Goal: Task Accomplishment & Management: Manage account settings

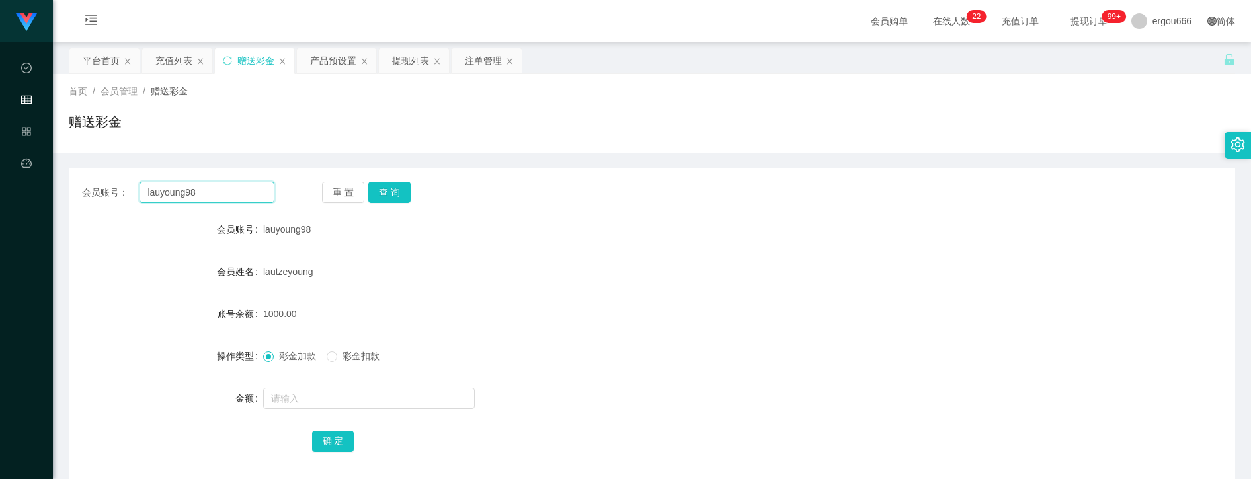
click at [270, 191] on input "lauyoung98" at bounding box center [206, 192] width 134 height 21
paste input "92742396"
type input "92742396"
click at [385, 185] on button "查 询" at bounding box center [389, 192] width 42 height 21
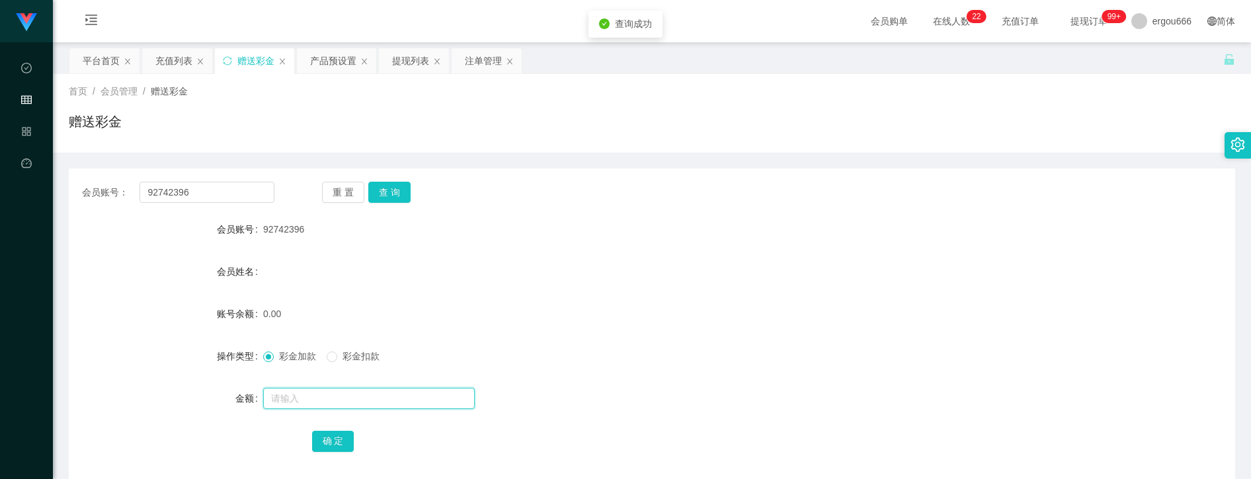
click at [345, 397] on input "text" at bounding box center [369, 398] width 212 height 21
drag, startPoint x: 310, startPoint y: 389, endPoint x: 309, endPoint y: 399, distance: 9.9
click at [310, 390] on input "50" at bounding box center [369, 398] width 212 height 21
drag, startPoint x: 313, startPoint y: 403, endPoint x: 112, endPoint y: 391, distance: 201.9
click at [112, 391] on div "金额 50" at bounding box center [652, 398] width 1166 height 26
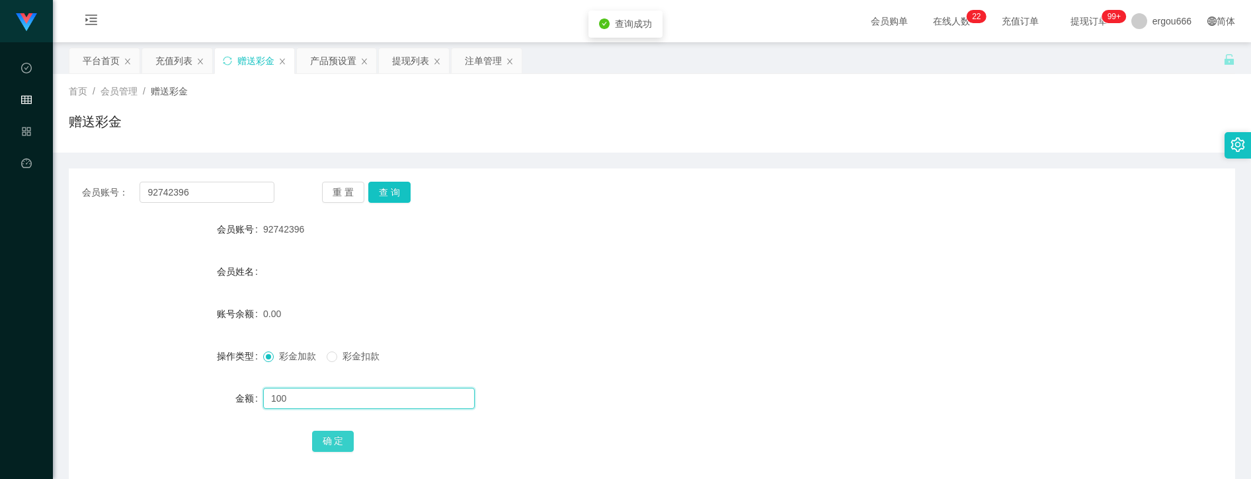
type input "100"
click at [345, 446] on button "确 定" at bounding box center [333, 441] width 42 height 21
click at [74, 374] on form "会员账号 92742396 会员姓名 账号余额 100.00 操作类型 彩金加款 彩金扣款 金额 确 定" at bounding box center [652, 335] width 1166 height 238
click at [316, 57] on div "产品预设置" at bounding box center [333, 60] width 46 height 25
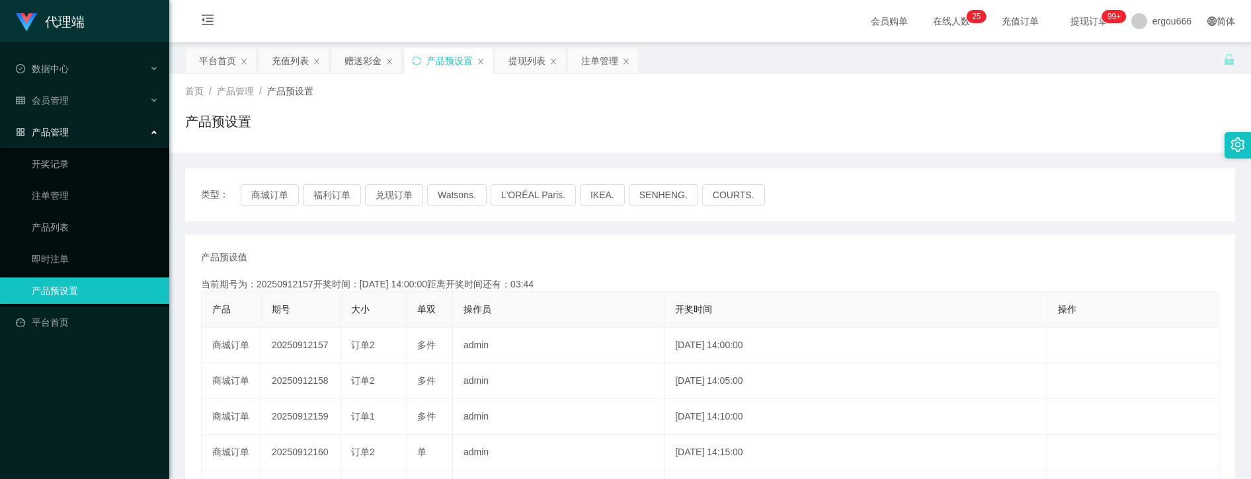
click at [674, 156] on div "类型： 商城订单 福利订单 兑现订单 Watsons. L'ORÉAL Paris. IKEA. [GEOGRAPHIC_DATA]. COURTS. 产品预…" at bounding box center [710, 448] width 1050 height 590
click at [514, 109] on div "首页 / 产品管理 / 产品预设置 / 产品预设置" at bounding box center [710, 114] width 1050 height 58
click at [368, 65] on div "赠送彩金" at bounding box center [362, 60] width 37 height 25
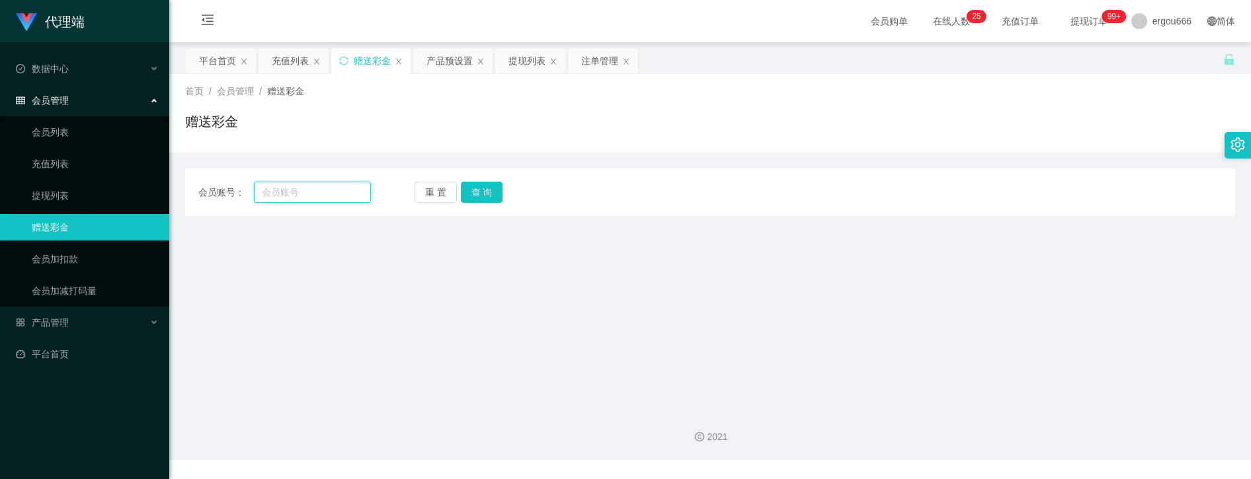
click at [344, 186] on input "text" at bounding box center [312, 192] width 117 height 21
paste input "92742396"
type input "92742396"
click at [494, 191] on button "查 询" at bounding box center [482, 192] width 42 height 21
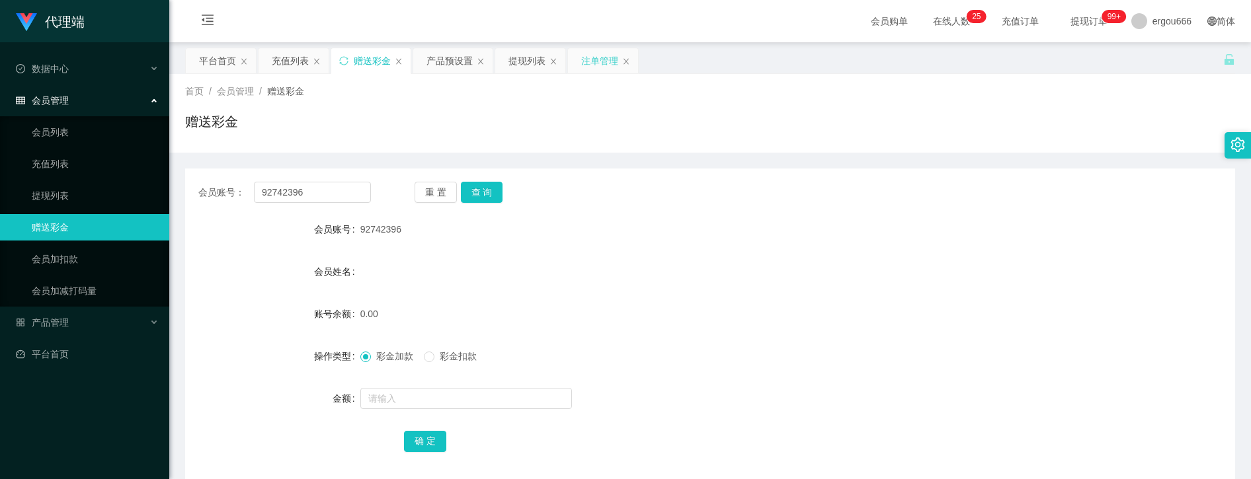
click at [595, 57] on div "注单管理" at bounding box center [599, 60] width 37 height 25
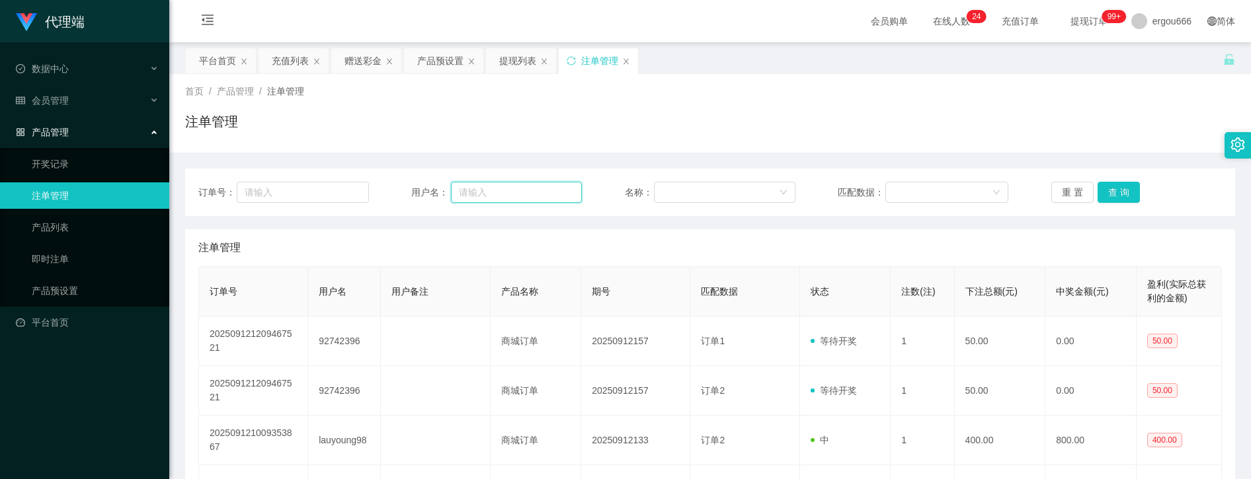
click at [551, 198] on input "text" at bounding box center [516, 192] width 131 height 21
paste input "92742396"
type input "92742396"
click at [1110, 192] on button "查 询" at bounding box center [1118, 192] width 42 height 21
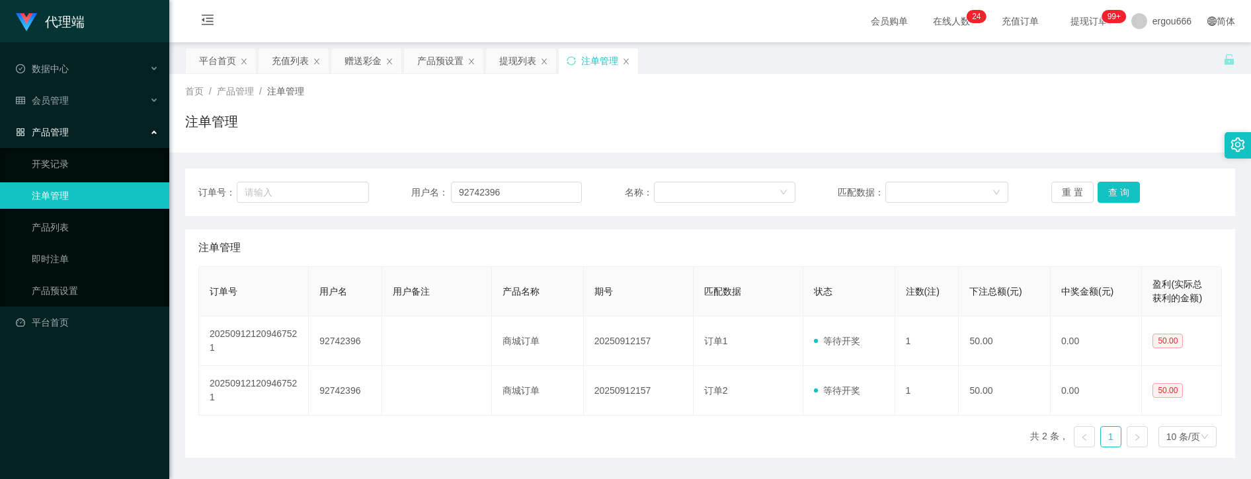
click at [577, 157] on div "订单号： 用户名： 92742396 名称： 匹配数据： 重 置 查 询 注单管理 订单号 用户名 用户备注 产品名称 期号 匹配数据 状态 注数(注) 下注…" at bounding box center [710, 305] width 1050 height 305
click at [371, 59] on div "赠送彩金" at bounding box center [362, 60] width 37 height 25
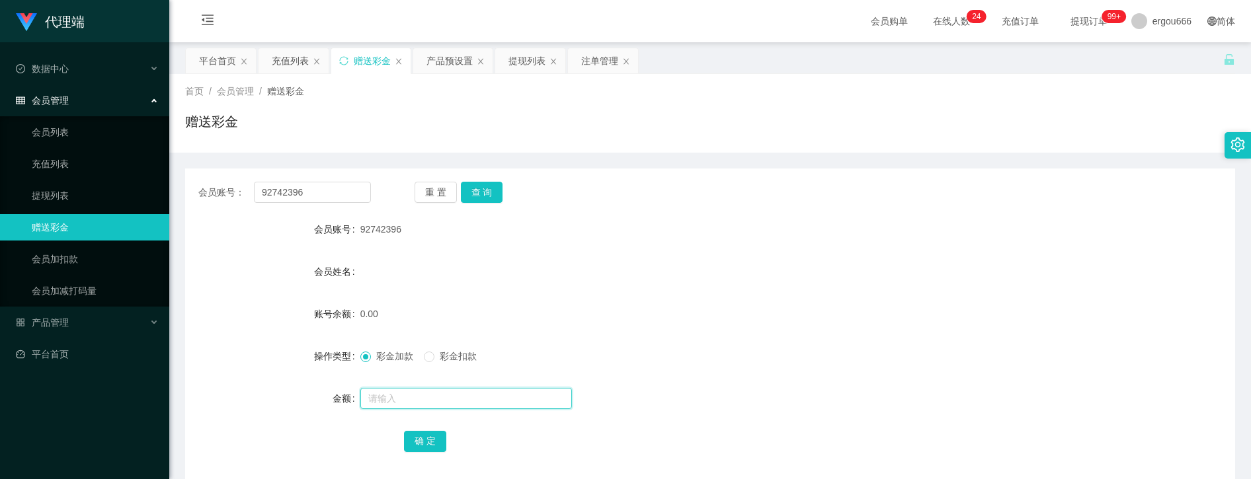
click at [401, 395] on input "text" at bounding box center [466, 398] width 212 height 21
type input "50"
click at [418, 440] on button "确 定" at bounding box center [425, 441] width 42 height 21
click at [595, 67] on div "注单管理" at bounding box center [599, 60] width 37 height 25
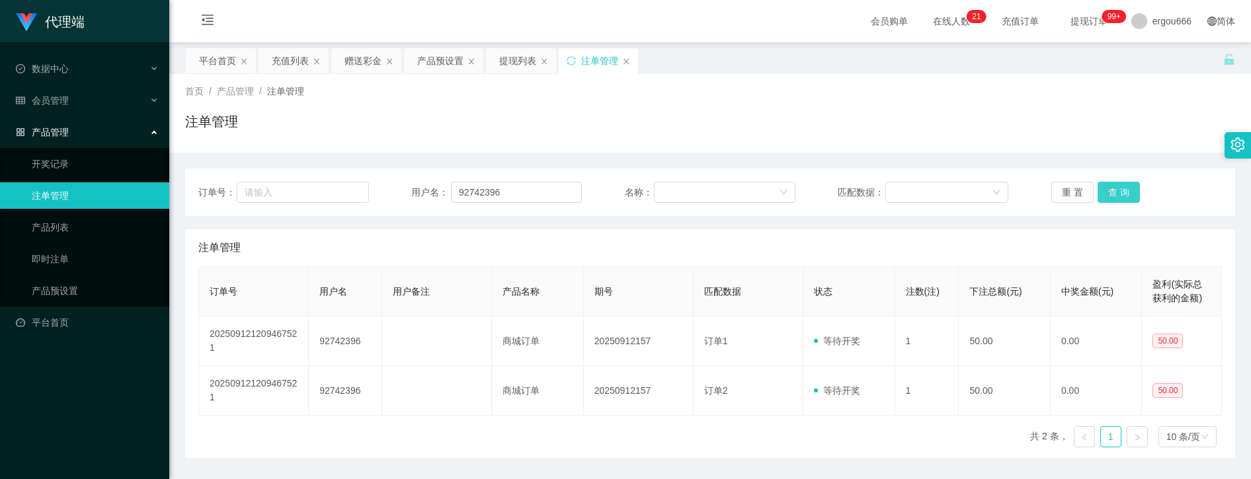
click at [1106, 189] on button "查 询" at bounding box center [1118, 192] width 42 height 21
click at [1107, 192] on button "查 询" at bounding box center [1118, 192] width 42 height 21
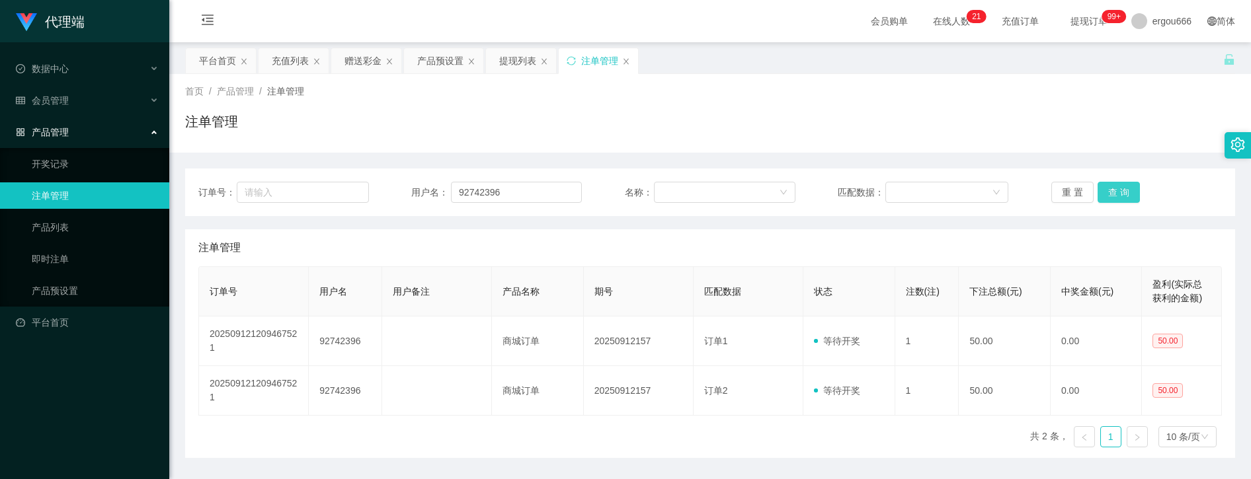
click at [1107, 192] on button "查 询" at bounding box center [1118, 192] width 42 height 21
click at [431, 57] on div "产品预设置" at bounding box center [440, 60] width 46 height 25
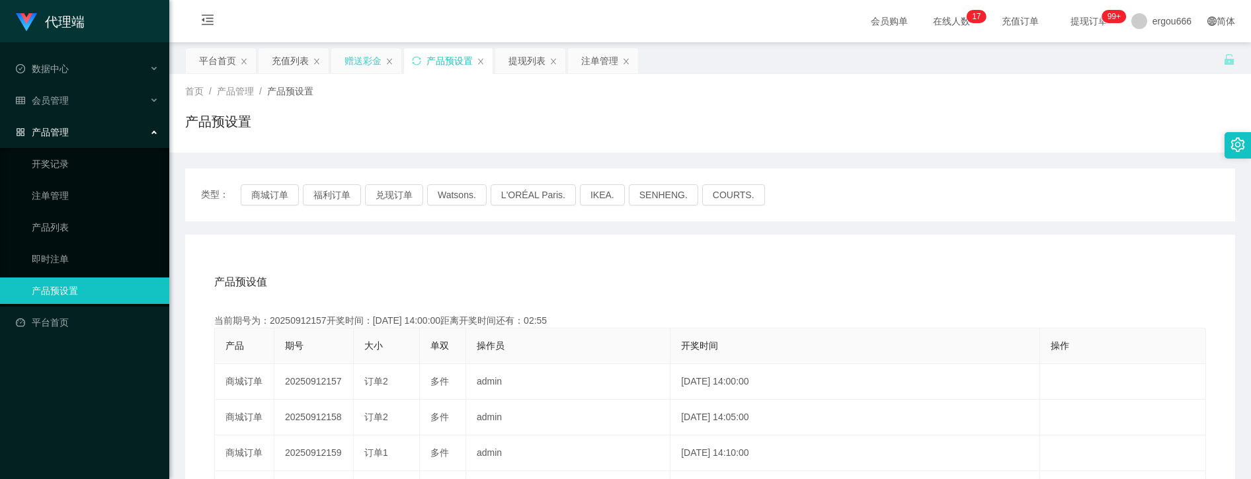
click at [373, 61] on div "赠送彩金" at bounding box center [362, 60] width 37 height 25
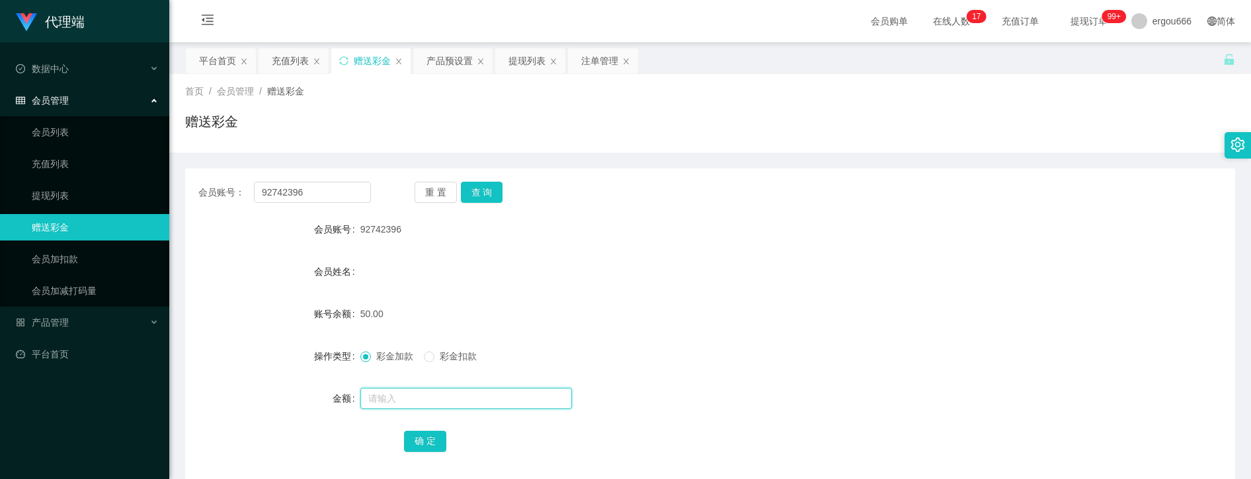
click at [401, 394] on input "text" at bounding box center [466, 398] width 212 height 21
type input "100"
click at [416, 440] on button "确 定" at bounding box center [425, 441] width 42 height 21
click at [466, 188] on button "查 询" at bounding box center [482, 192] width 42 height 21
click at [469, 191] on button "查 询" at bounding box center [482, 192] width 42 height 21
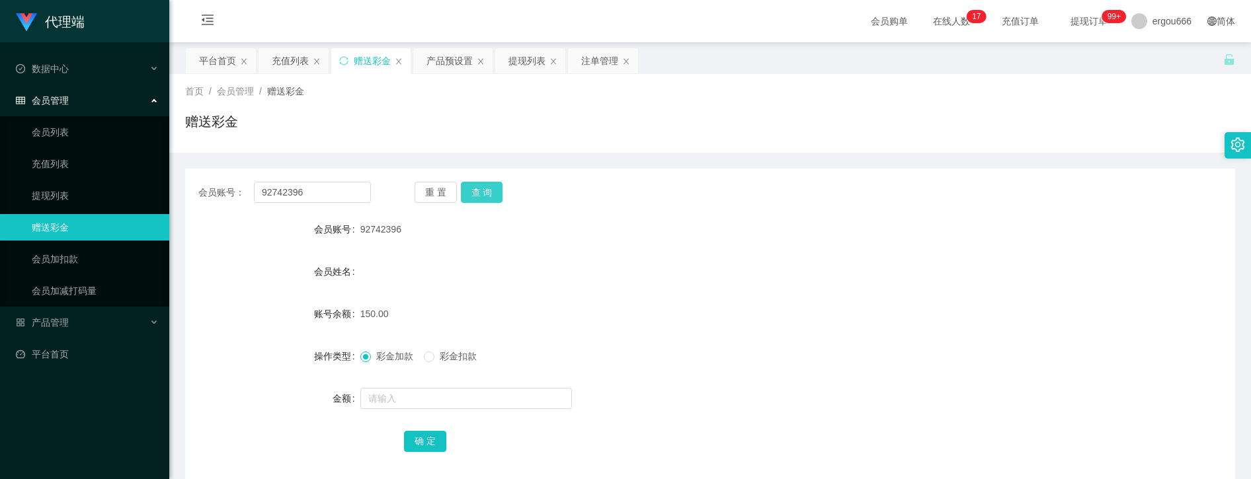
click at [481, 196] on button "查 询" at bounding box center [482, 192] width 42 height 21
drag, startPoint x: 481, startPoint y: 194, endPoint x: 481, endPoint y: 180, distance: 13.9
click at [481, 189] on button "查 询" at bounding box center [482, 192] width 42 height 21
click at [481, 180] on div "会员账号： 92742396 重 置 查 询 会员账号 92742396 会员姓名 账号余额 150.00 操作类型 彩金加款 彩金扣款 金额 确 定" at bounding box center [710, 326] width 1050 height 315
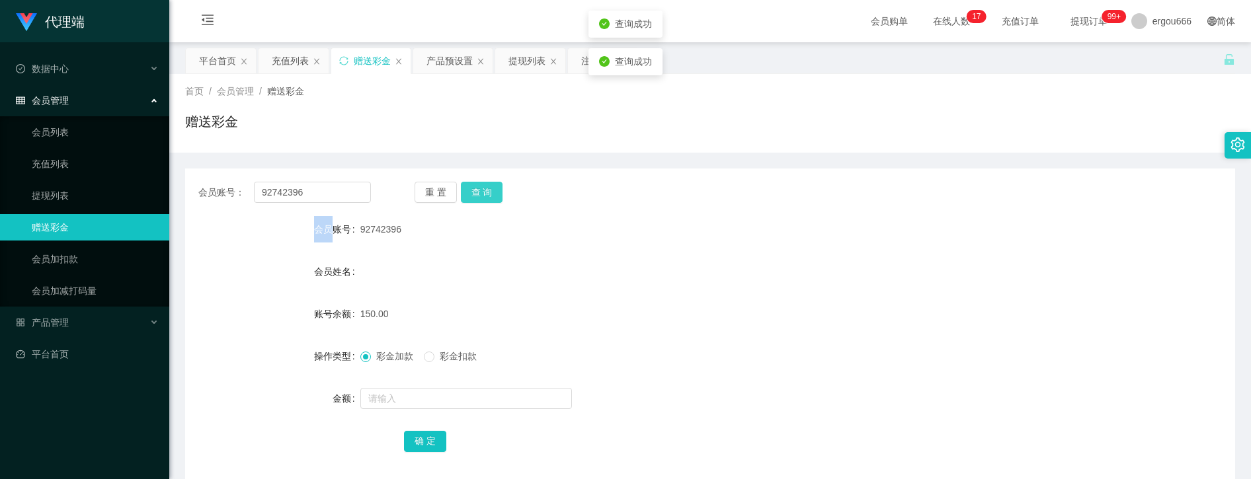
drag, startPoint x: 481, startPoint y: 180, endPoint x: 481, endPoint y: 193, distance: 13.2
click at [481, 193] on button "查 询" at bounding box center [482, 192] width 42 height 21
click at [481, 193] on div "重 置 查 询" at bounding box center [500, 192] width 173 height 21
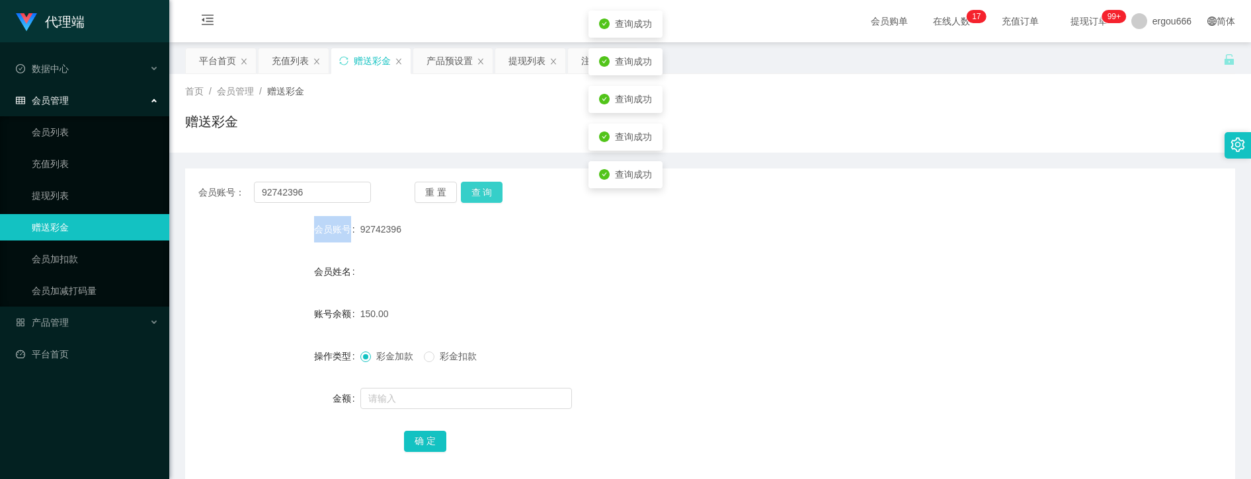
click at [481, 193] on button "查 询" at bounding box center [482, 192] width 42 height 21
click at [481, 193] on button "查 询" at bounding box center [489, 192] width 57 height 21
click at [481, 189] on button "查 询" at bounding box center [482, 192] width 42 height 21
click at [490, 188] on button "查 询" at bounding box center [482, 192] width 42 height 21
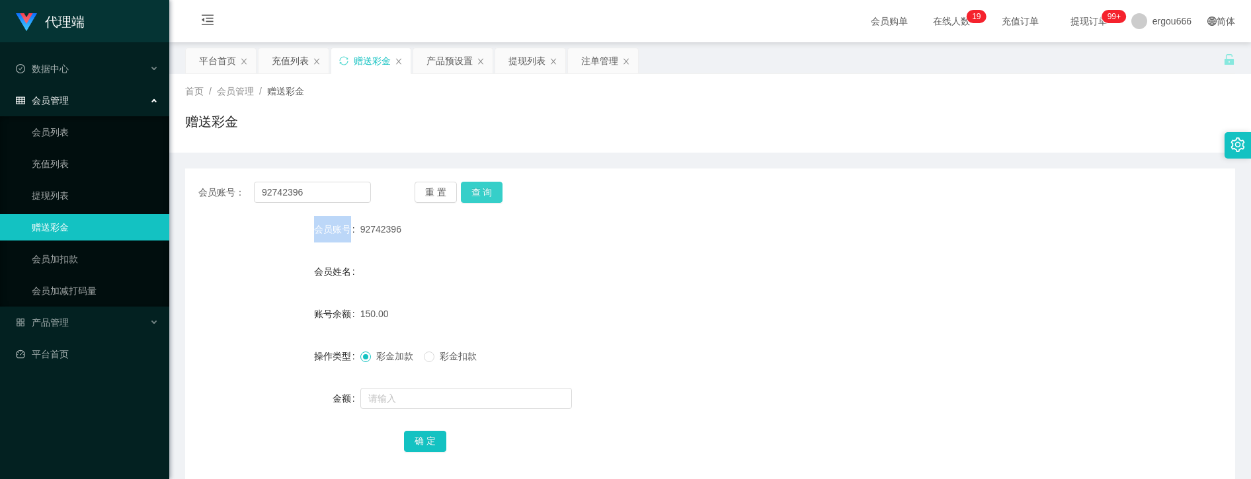
click at [471, 196] on button "查 询" at bounding box center [482, 192] width 42 height 21
click at [480, 196] on button "查 询" at bounding box center [482, 192] width 42 height 21
click at [480, 196] on div "重 置 查 询" at bounding box center [500, 192] width 173 height 21
click at [480, 196] on button "查 询" at bounding box center [482, 192] width 42 height 21
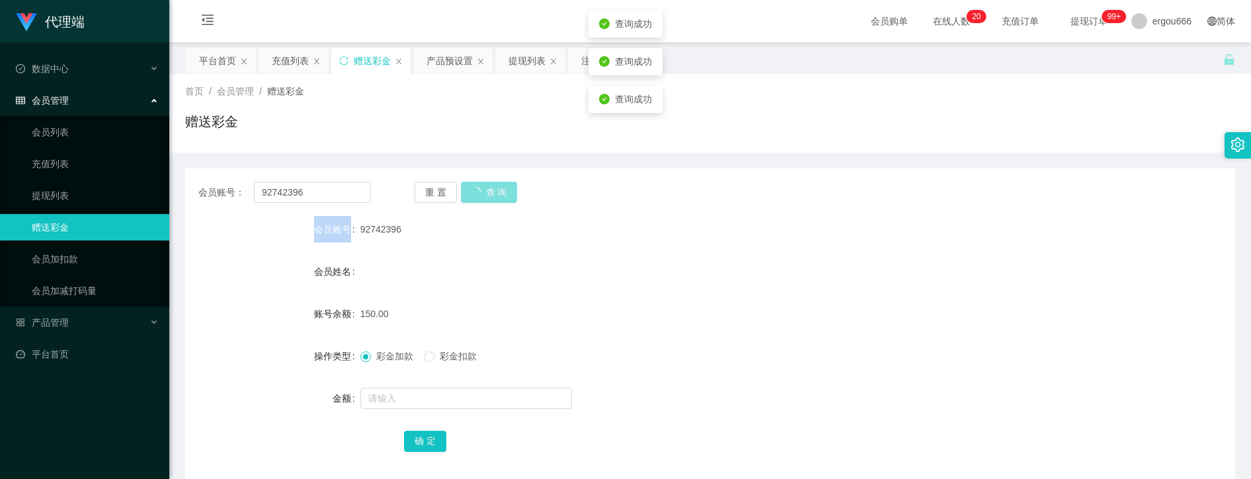
click at [480, 196] on div "重 置 查 询" at bounding box center [500, 192] width 173 height 21
click at [480, 196] on button "查 询" at bounding box center [482, 192] width 42 height 21
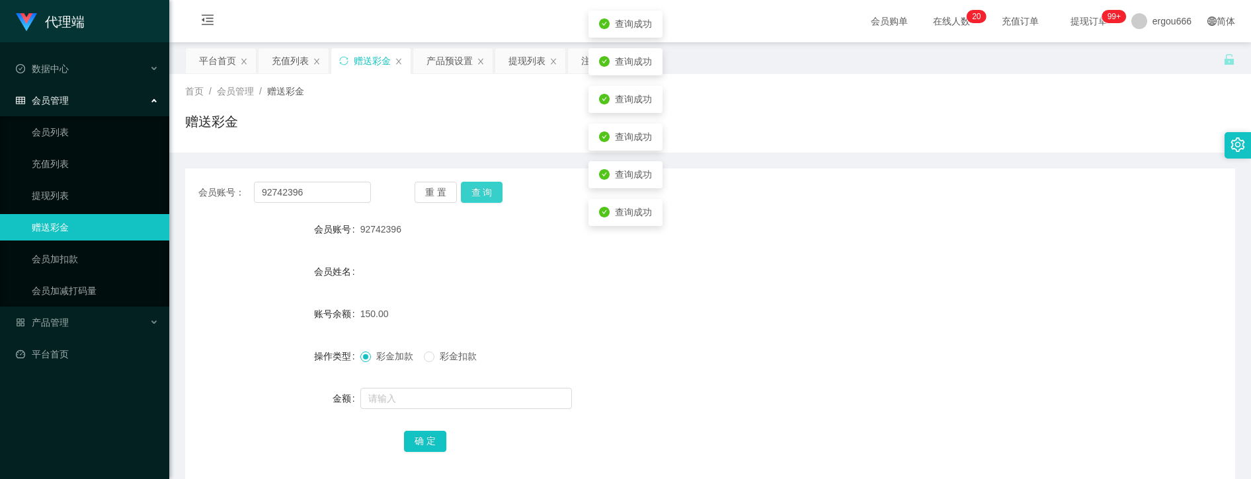
click at [482, 188] on div "重 置 查 询" at bounding box center [500, 192] width 173 height 21
drag, startPoint x: 355, startPoint y: 197, endPoint x: 358, endPoint y: 188, distance: 9.6
click at [356, 194] on input "92742396" at bounding box center [312, 192] width 117 height 21
click at [485, 189] on button "查 询" at bounding box center [482, 192] width 42 height 21
click at [467, 357] on span "彩金扣款" at bounding box center [458, 356] width 48 height 11
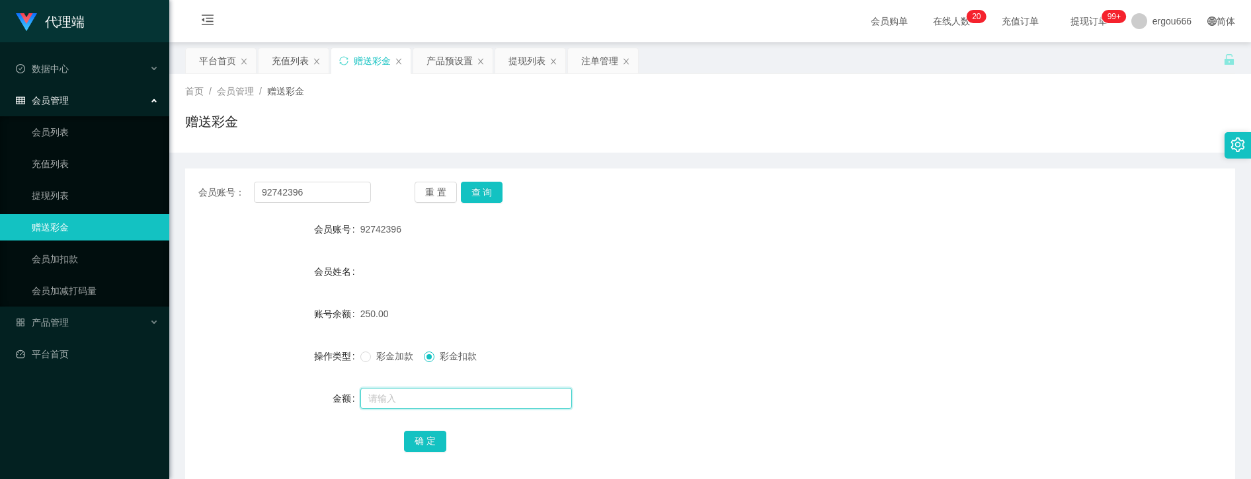
click at [431, 400] on input "text" at bounding box center [466, 398] width 212 height 21
type input "100"
click at [423, 439] on button "确 定" at bounding box center [425, 441] width 42 height 21
click at [735, 246] on form "会员账号 92742396 会员姓名 账号余额 150.00 操作类型 彩金加款 彩金扣款 金额 确 定" at bounding box center [710, 335] width 1050 height 238
click at [588, 57] on div "查询成功" at bounding box center [625, 61] width 74 height 27
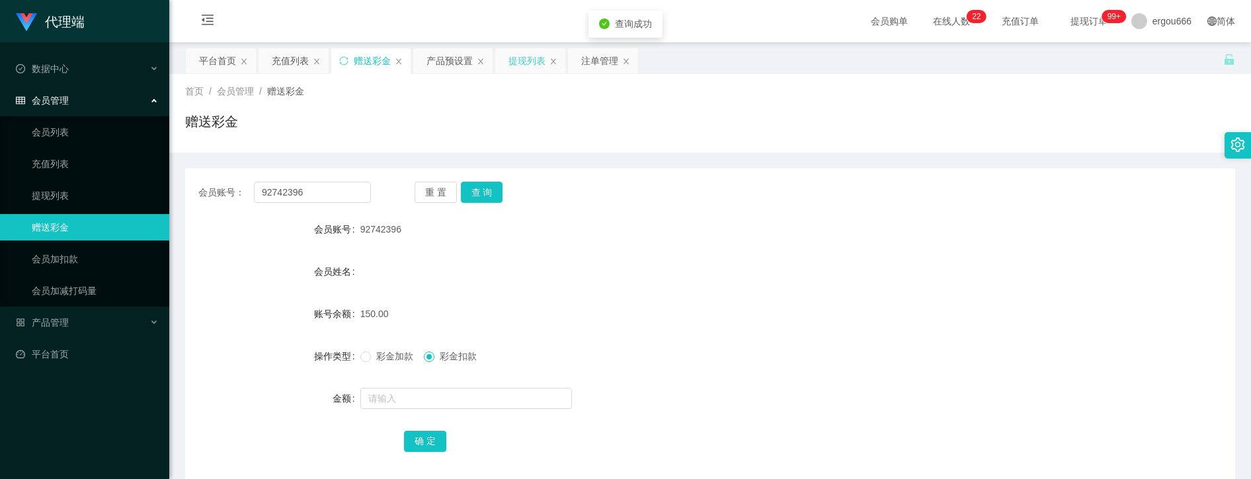
click at [532, 59] on div "提现列表" at bounding box center [526, 60] width 37 height 25
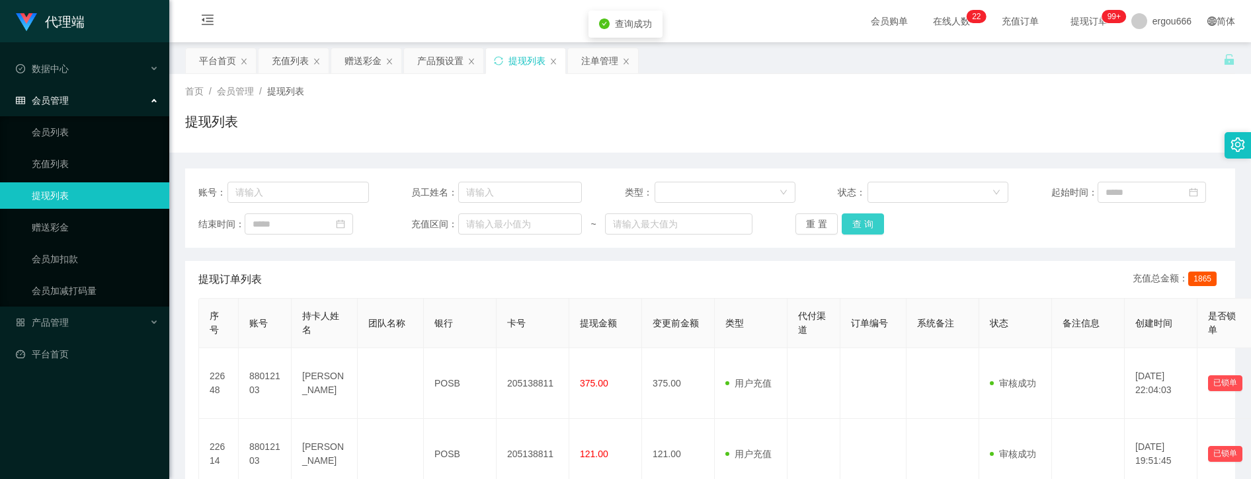
click at [873, 228] on button "查 询" at bounding box center [862, 224] width 42 height 21
click at [198, 21] on icon "图标: menu-fold" at bounding box center [207, 22] width 45 height 42
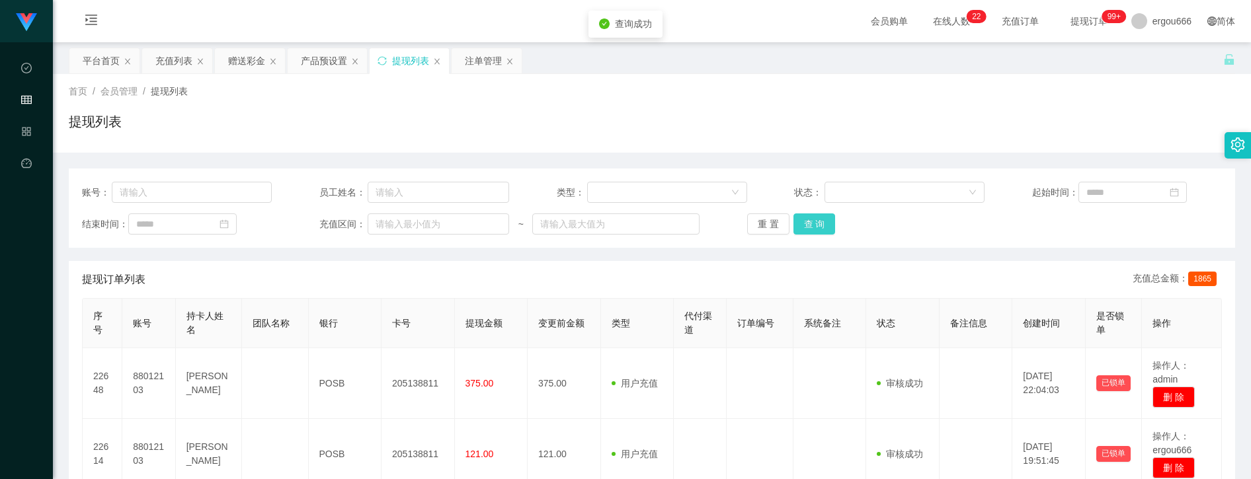
click at [820, 215] on button "查 询" at bounding box center [814, 224] width 42 height 21
click at [605, 86] on div "首页 / 会员管理 / 提现列表 /" at bounding box center [652, 92] width 1166 height 14
click at [254, 51] on div "赠送彩金" at bounding box center [246, 60] width 37 height 25
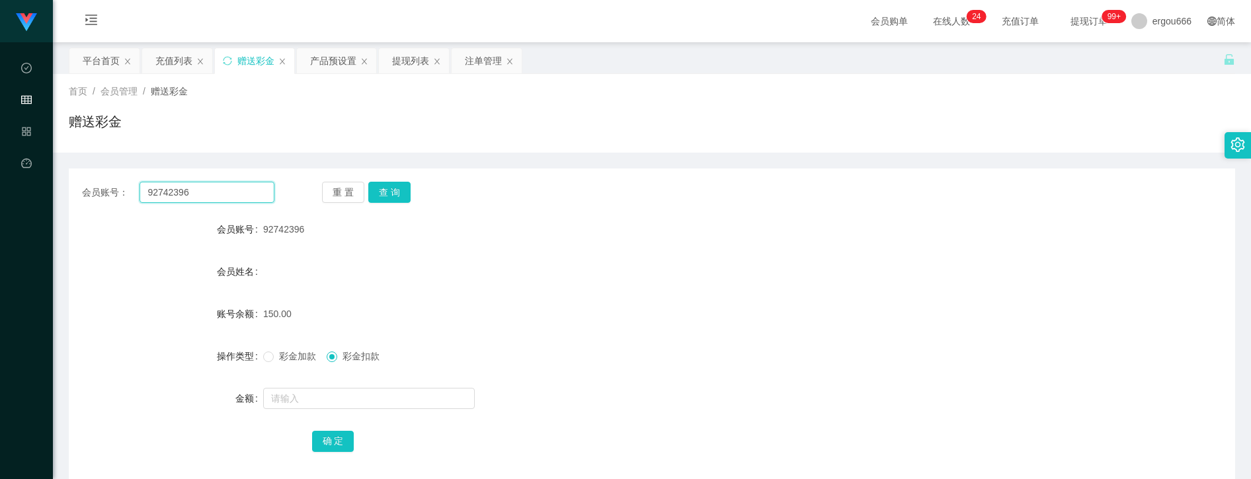
click at [194, 193] on input "92742396" at bounding box center [206, 192] width 134 height 21
paste input "sskk1122"
type input "sskk1122"
click at [368, 188] on button "查 询" at bounding box center [389, 192] width 42 height 21
click at [874, 423] on form "会员账号 sskk1122 会员姓名 账号余额 100.00 操作类型 彩金加款 彩金扣款 金额 确 定" at bounding box center [652, 335] width 1166 height 238
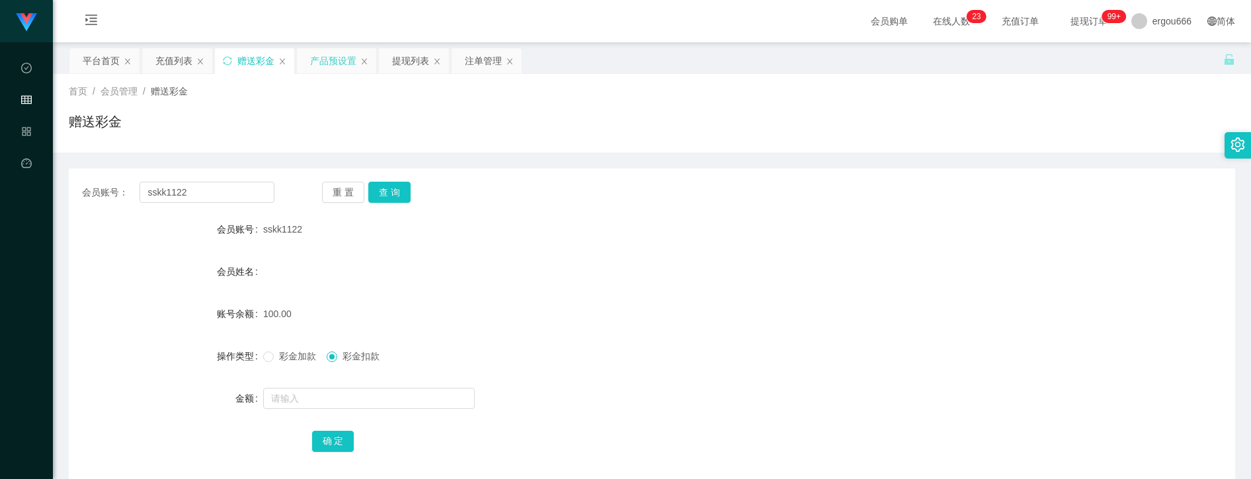
click at [321, 52] on div "产品预设置" at bounding box center [333, 60] width 46 height 25
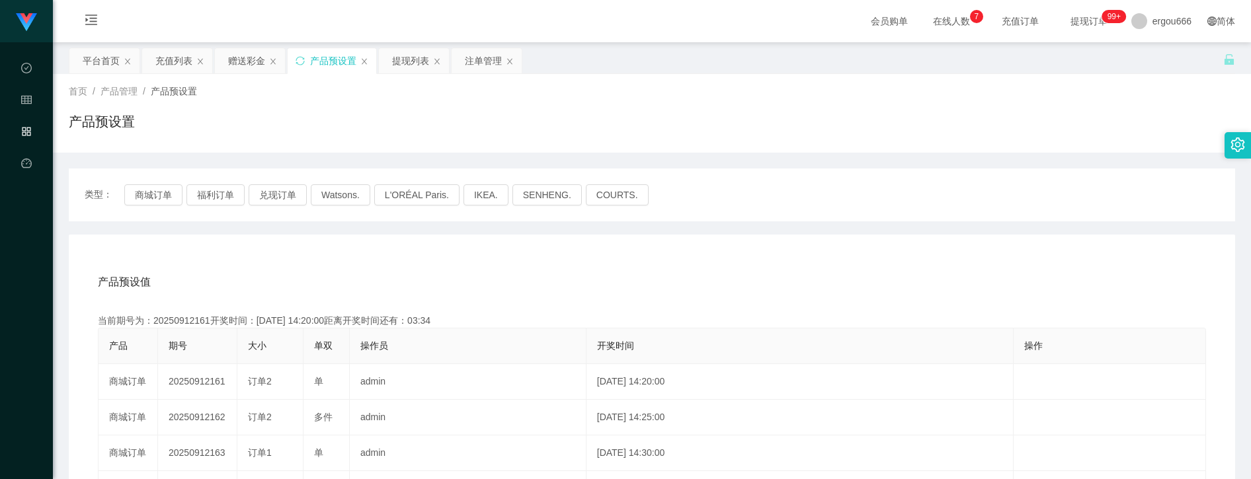
click at [241, 50] on div "赠送彩金" at bounding box center [246, 60] width 37 height 25
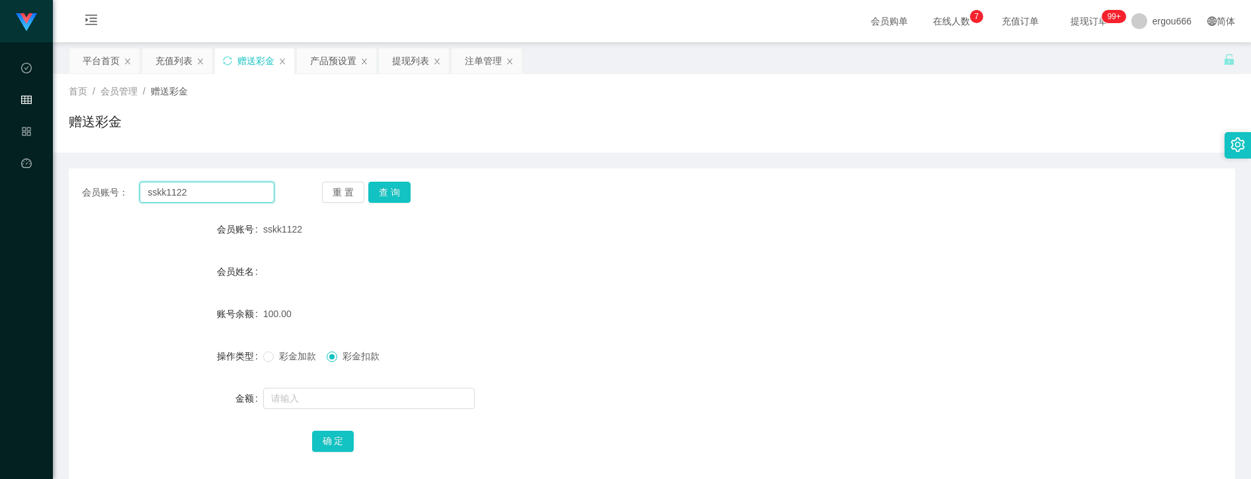
click at [249, 186] on input "sskk1122" at bounding box center [206, 192] width 134 height 21
paste input "84066707"
type input "84066707"
click at [386, 186] on button "查 询" at bounding box center [389, 192] width 42 height 21
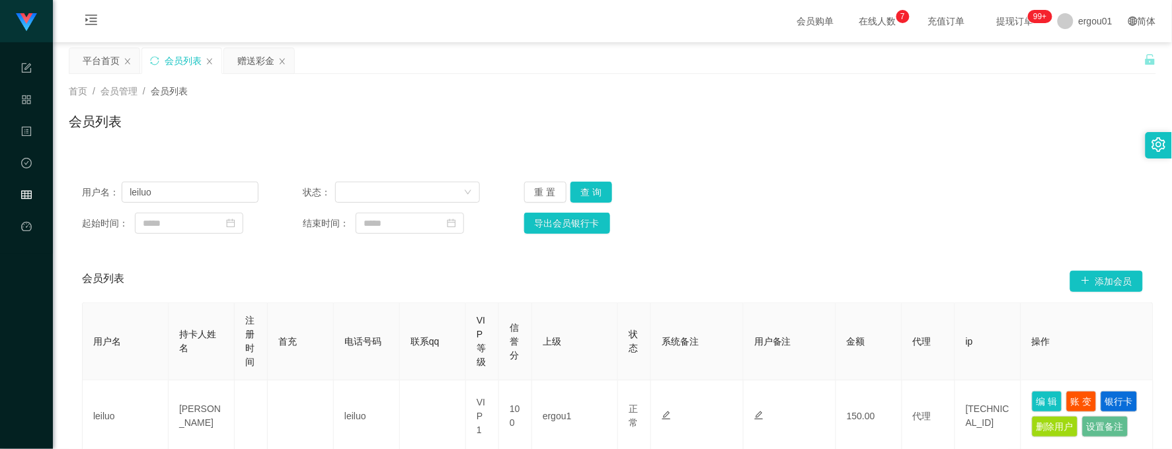
click at [206, 200] on input "leiluo" at bounding box center [190, 192] width 137 height 21
click at [249, 60] on div "赠送彩金" at bounding box center [255, 60] width 37 height 25
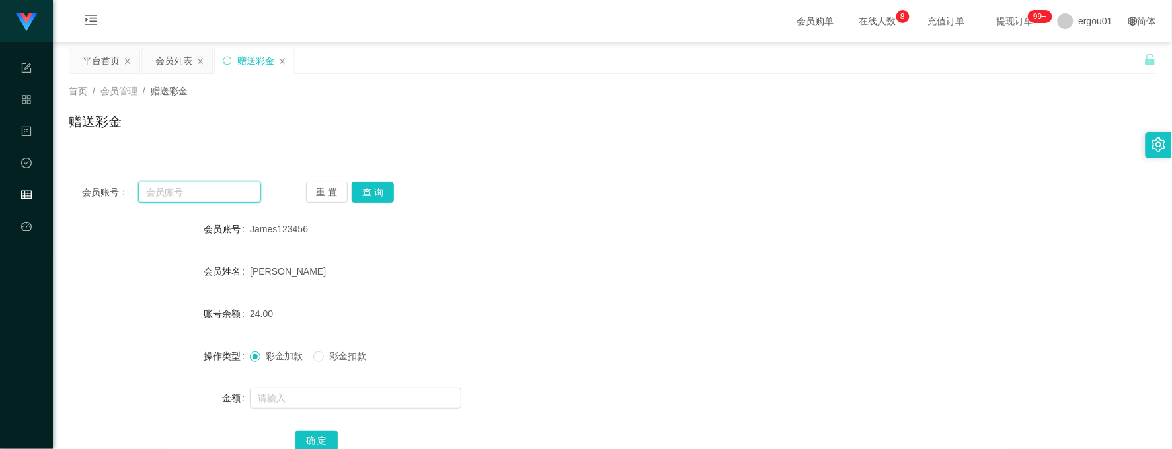
click at [256, 200] on input "text" at bounding box center [199, 192] width 123 height 21
paste input "84066707"
click at [368, 192] on button "查 询" at bounding box center [373, 192] width 42 height 21
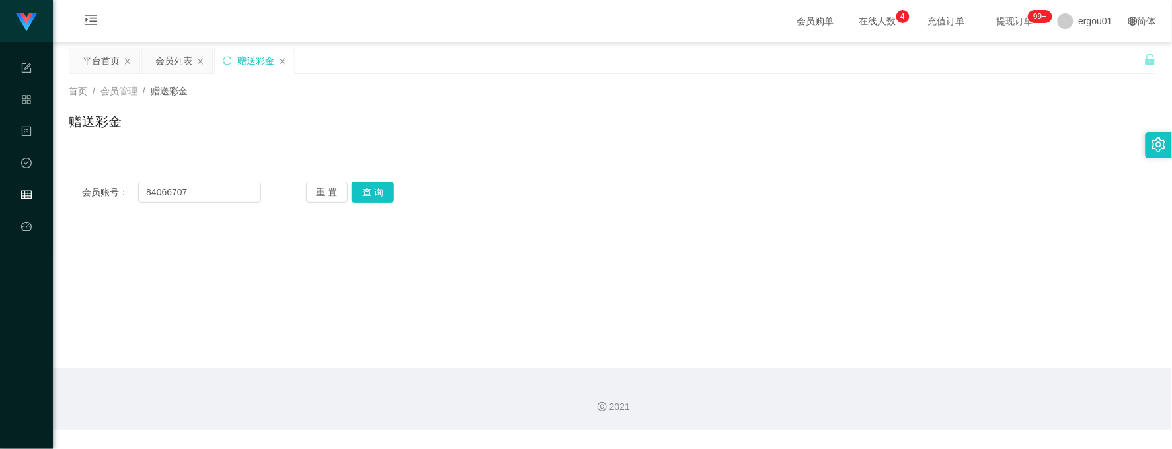
drag, startPoint x: 830, startPoint y: 69, endPoint x: 814, endPoint y: 81, distance: 19.8
click at [830, 69] on div "平台首页 会员列表 赠送彩金" at bounding box center [606, 71] width 1075 height 46
click at [200, 192] on input "84066707" at bounding box center [199, 192] width 123 height 21
paste input "sskk1122"
click at [387, 198] on button "查 询" at bounding box center [373, 192] width 42 height 21
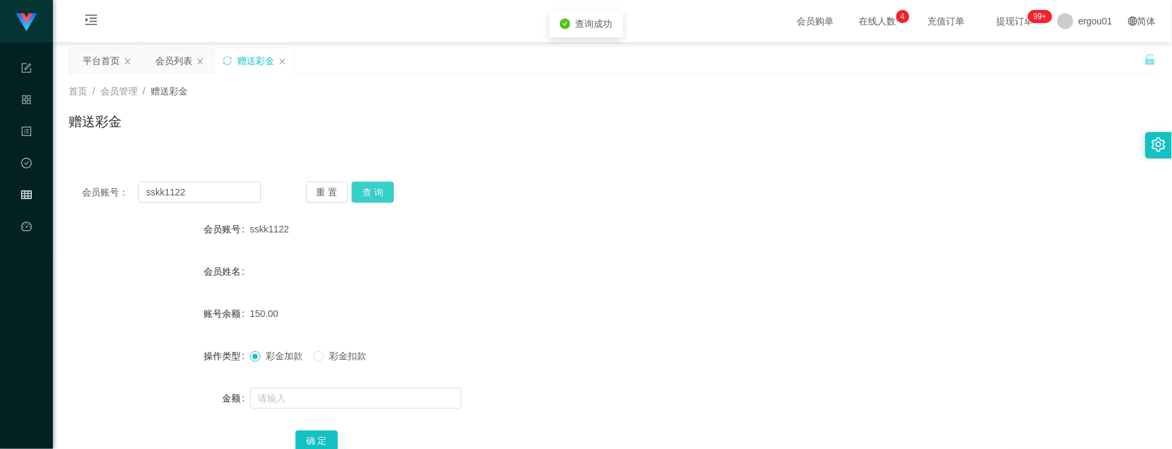
click at [385, 198] on button "查 询" at bounding box center [373, 192] width 42 height 21
click at [192, 179] on div "会员账号： sskk1122 重 置 查 询 会员账号 sskk1122 会员姓名 账号余额 150.00 操作类型 彩金加款 彩金扣款 金额 确 定" at bounding box center [612, 326] width 1087 height 315
click at [197, 186] on input "sskk1122" at bounding box center [199, 192] width 123 height 21
paste input "88012103"
type input "88012103"
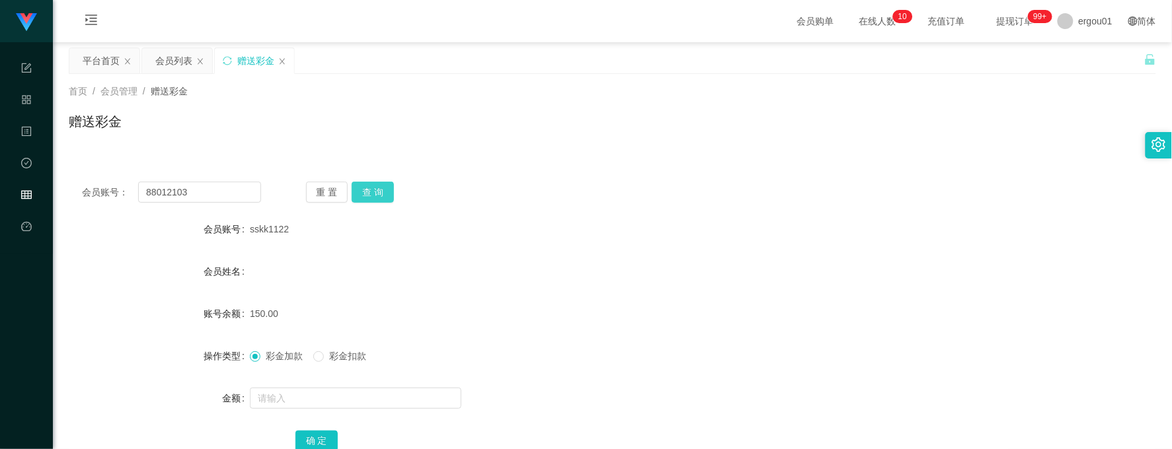
click at [379, 197] on button "查 询" at bounding box center [373, 192] width 42 height 21
click at [286, 397] on input "text" at bounding box center [356, 398] width 212 height 21
type input "500"
click at [314, 438] on button "确 定" at bounding box center [316, 441] width 42 height 21
drag, startPoint x: 546, startPoint y: 106, endPoint x: 551, endPoint y: 97, distance: 10.3
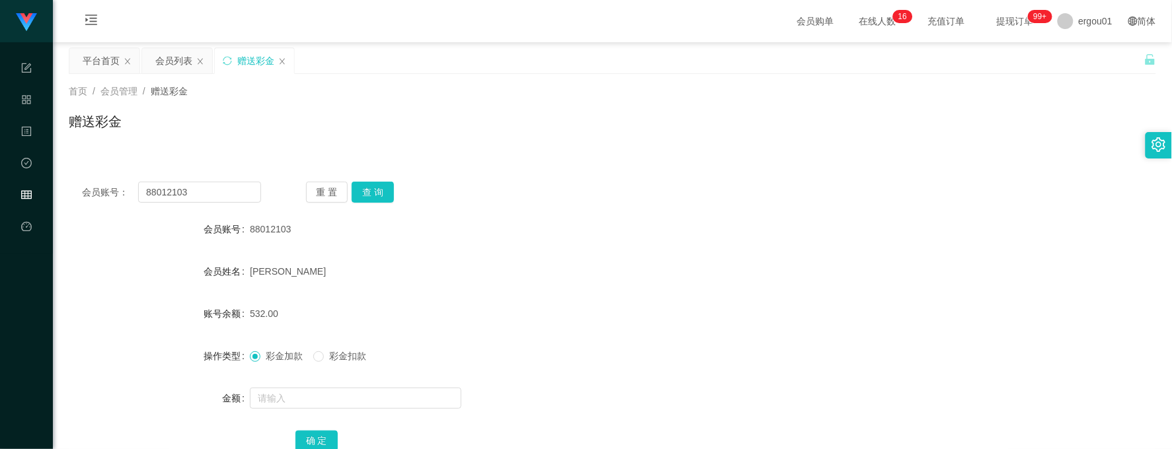
click at [551, 97] on div "首页 / 会员管理 / 赠送彩金 / 赠送彩金" at bounding box center [612, 114] width 1087 height 58
click at [236, 188] on input "88012103" at bounding box center [199, 192] width 123 height 21
paste input "dailiangliang"
type input "dailiangliang"
click at [362, 198] on button "查 询" at bounding box center [373, 192] width 42 height 21
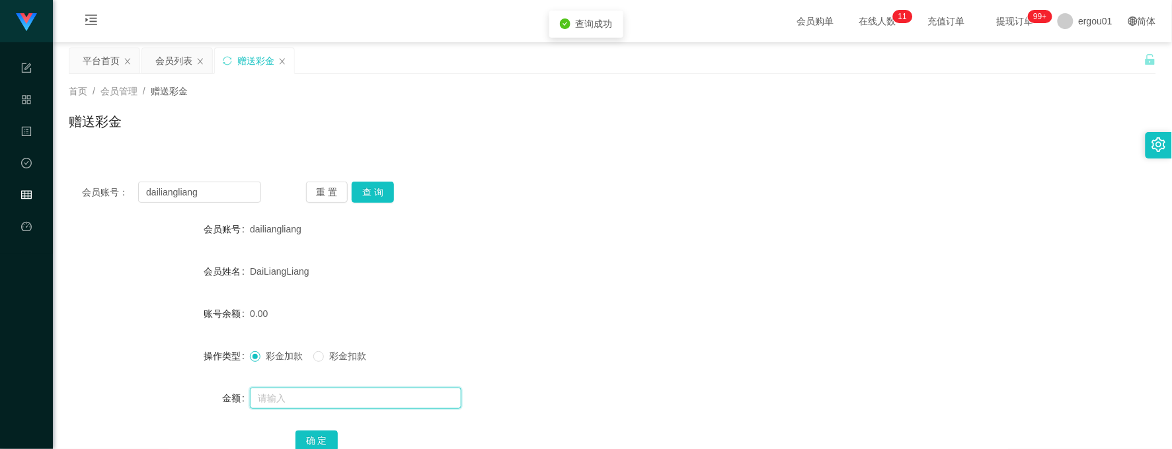
click at [339, 397] on input "text" at bounding box center [356, 398] width 212 height 21
type input "900"
click at [313, 440] on button "确 定" at bounding box center [316, 441] width 42 height 21
click at [247, 186] on input "dailiangliang" at bounding box center [199, 192] width 123 height 21
click at [368, 196] on button "查 询" at bounding box center [373, 192] width 42 height 21
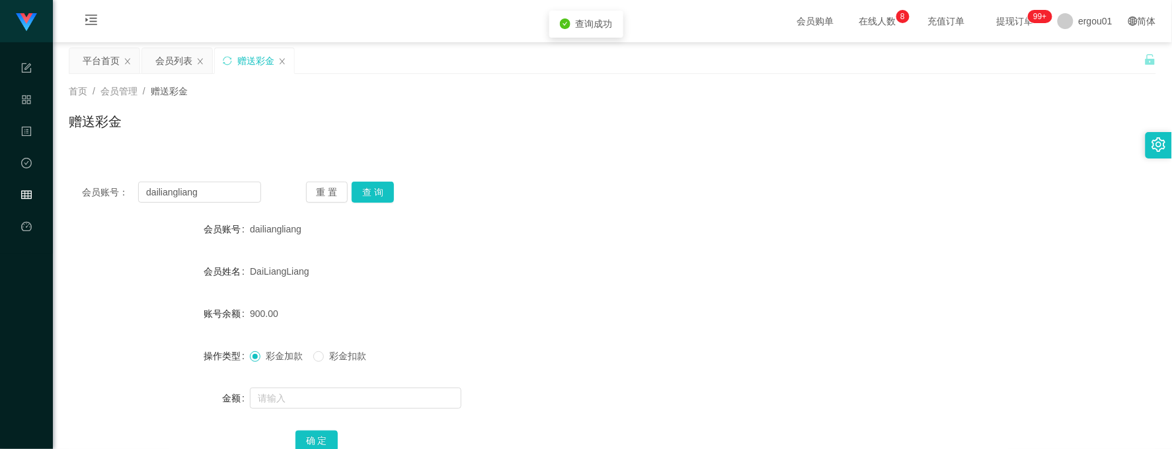
click at [371, 175] on div "会员账号： dailiangliang 重 置 查 询 会员账号 dailiangliang 会员姓名 DaiLiangLiang 账号余额 900.00 操…" at bounding box center [612, 326] width 1087 height 315
click at [236, 196] on input "dailiangliang" at bounding box center [199, 192] width 123 height 21
click at [174, 50] on div "会员列表" at bounding box center [173, 60] width 37 height 25
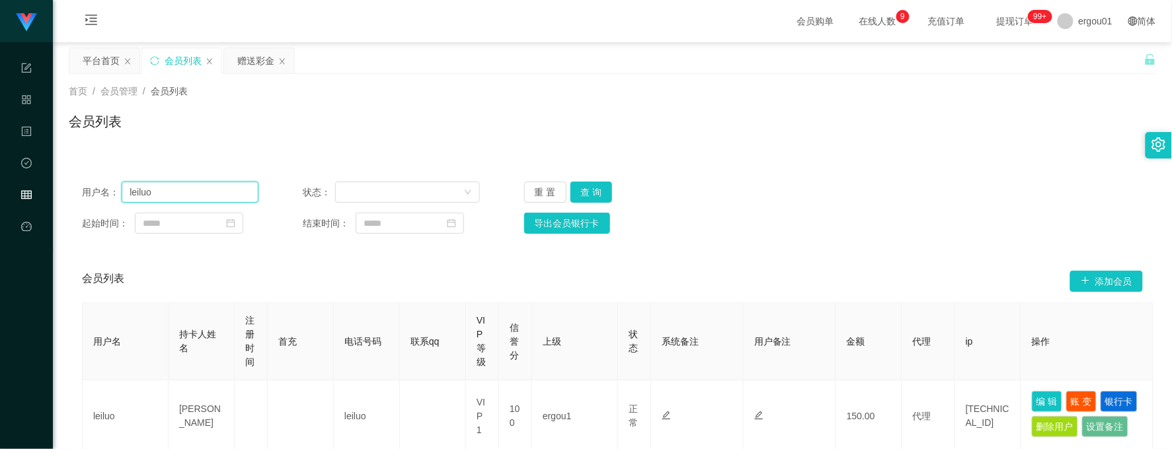
click at [176, 194] on input "leiluo" at bounding box center [190, 192] width 137 height 21
paste input "dailiangliang"
type input "dailiangliang"
click at [600, 185] on button "查 询" at bounding box center [591, 192] width 42 height 21
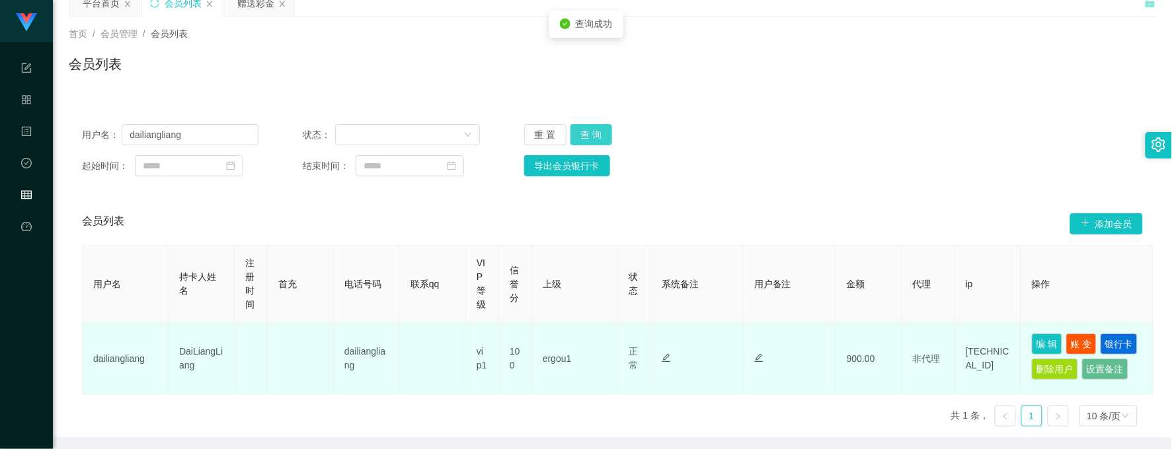
scroll to position [133, 0]
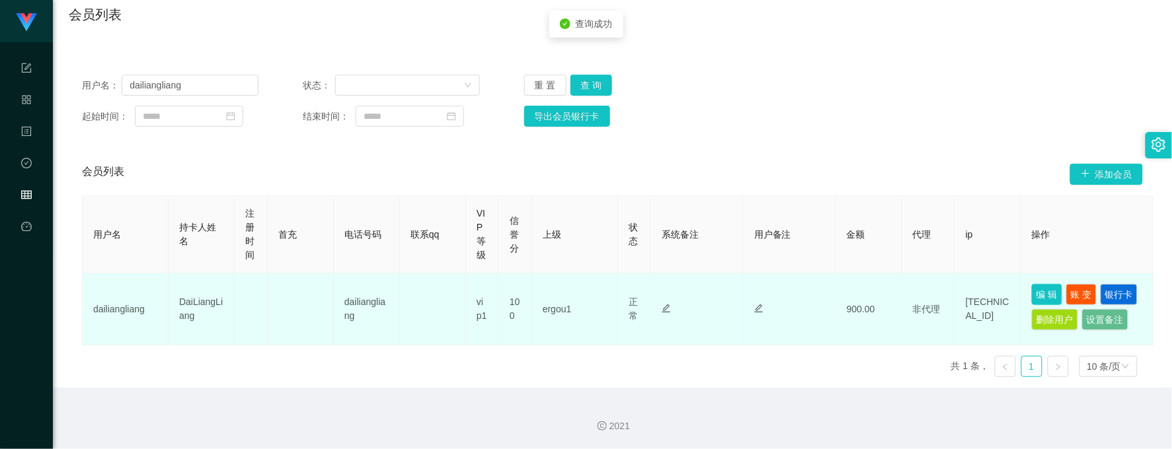
click at [1058, 284] on button "编 辑" at bounding box center [1047, 294] width 30 height 21
type input "dailiangliang"
type input "DaiLiangLiang"
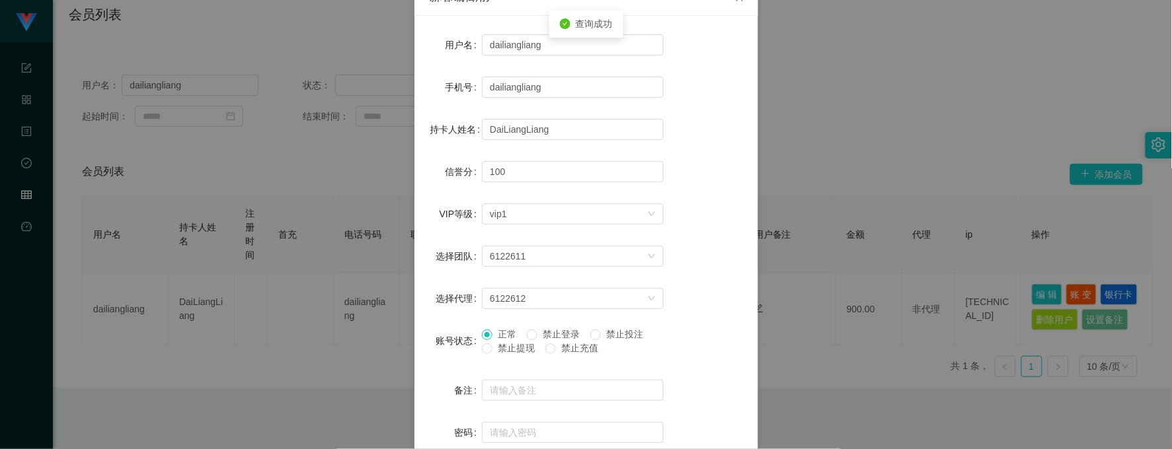
scroll to position [165, 0]
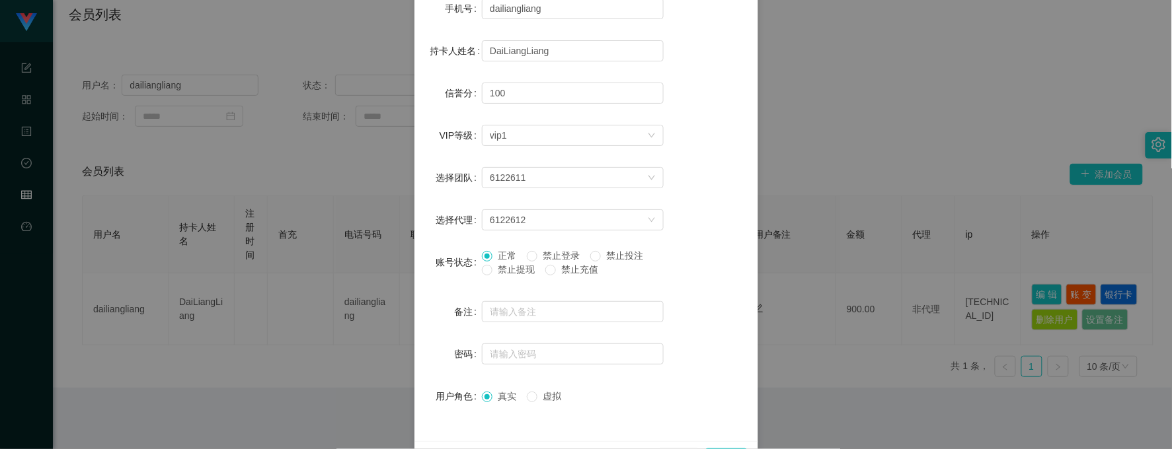
click at [492, 268] on span "禁止提现" at bounding box center [516, 269] width 48 height 11
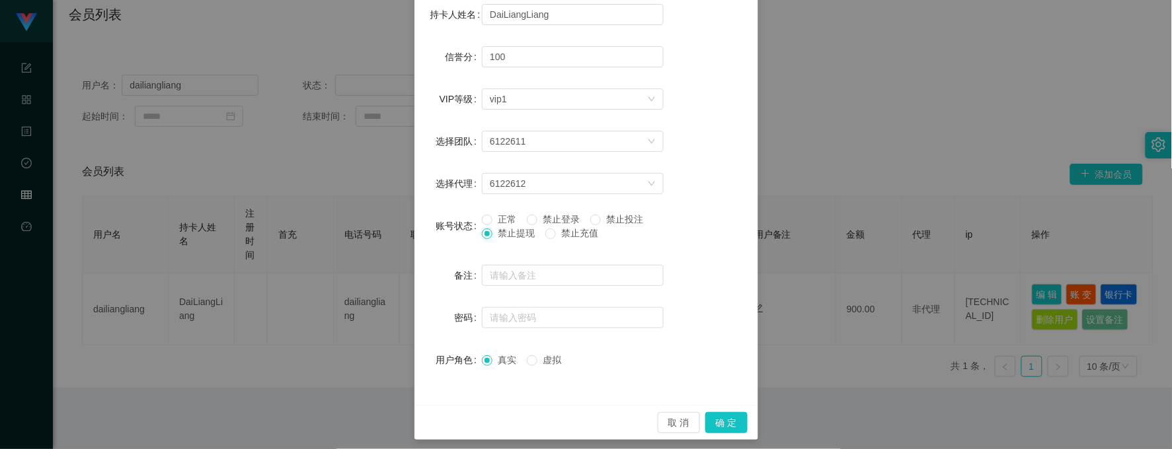
scroll to position [208, 0]
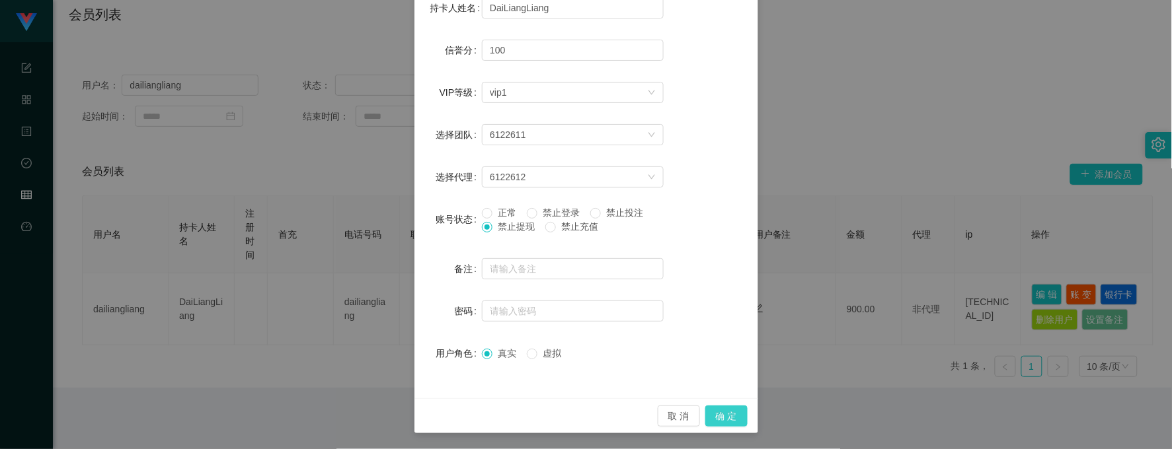
click at [716, 418] on button "确 定" at bounding box center [726, 416] width 42 height 21
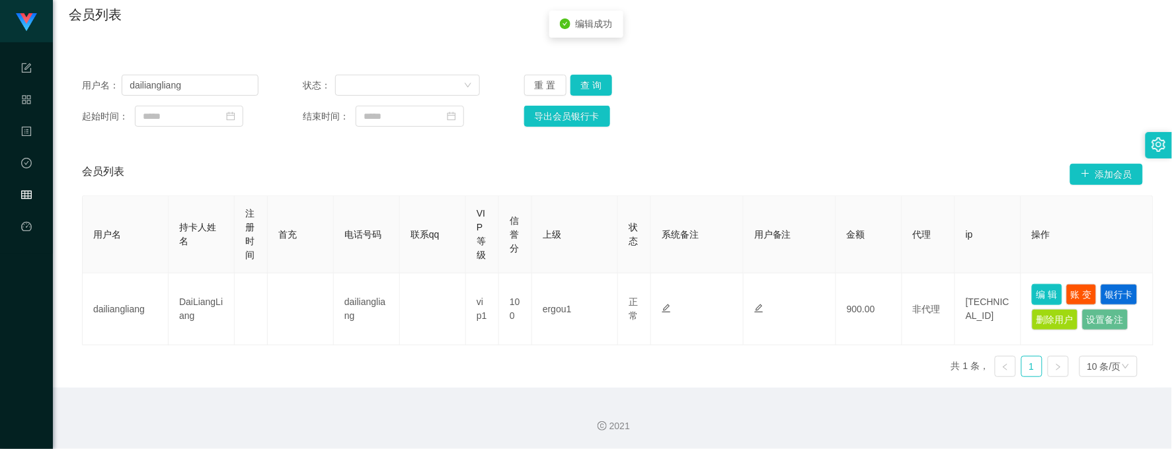
scroll to position [142, 0]
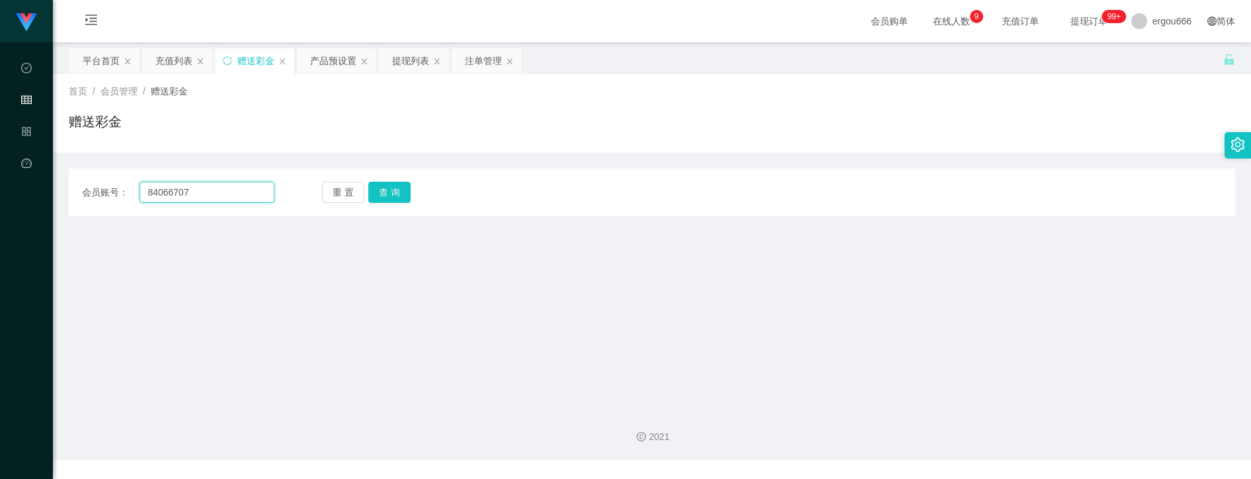
click at [245, 193] on input "84066707" at bounding box center [206, 192] width 134 height 21
paste input "dailiangliang"
type input "dailiangliang"
click at [387, 191] on button "查 询" at bounding box center [389, 192] width 42 height 21
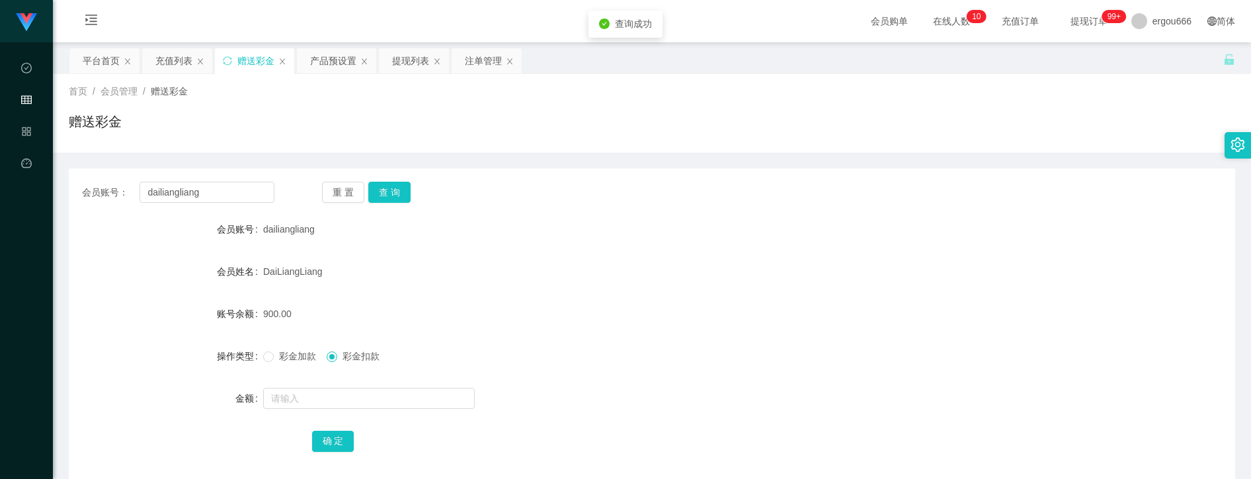
click at [272, 363] on label "彩金加款" at bounding box center [292, 357] width 58 height 14
click at [276, 389] on input "text" at bounding box center [369, 398] width 212 height 21
type input "100"
click at [338, 440] on button "确 定" at bounding box center [333, 441] width 42 height 21
click at [209, 193] on input "dailiangliang" at bounding box center [206, 192] width 134 height 21
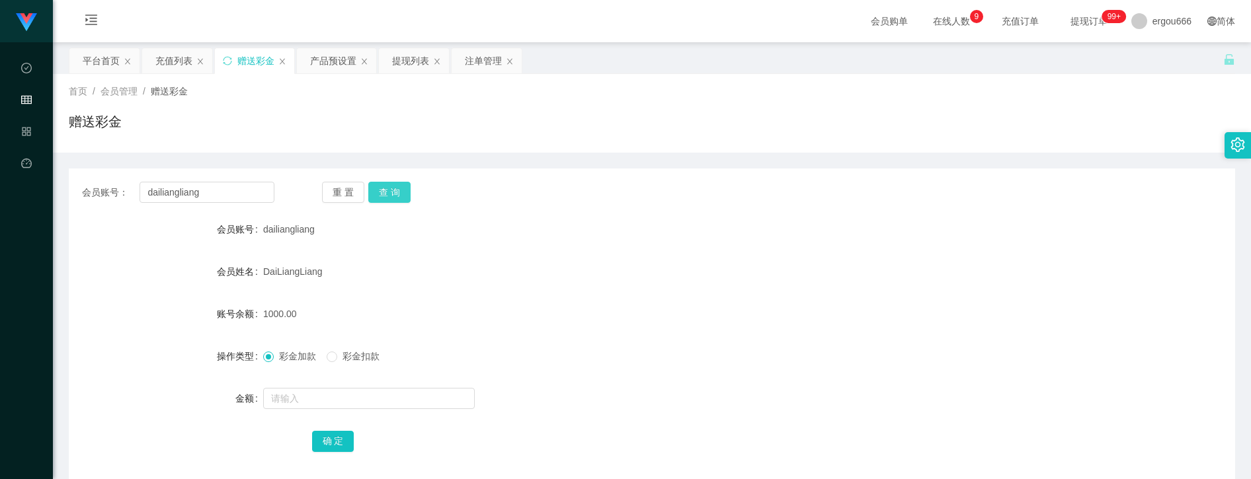
click at [392, 188] on button "查 询" at bounding box center [389, 192] width 42 height 21
click at [1127, 128] on div "赠送彩金" at bounding box center [652, 127] width 1166 height 30
click at [397, 200] on button "查 询" at bounding box center [389, 192] width 42 height 21
click at [397, 200] on button "查 询" at bounding box center [396, 192] width 57 height 21
drag, startPoint x: 250, startPoint y: 188, endPoint x: 255, endPoint y: 212, distance: 24.4
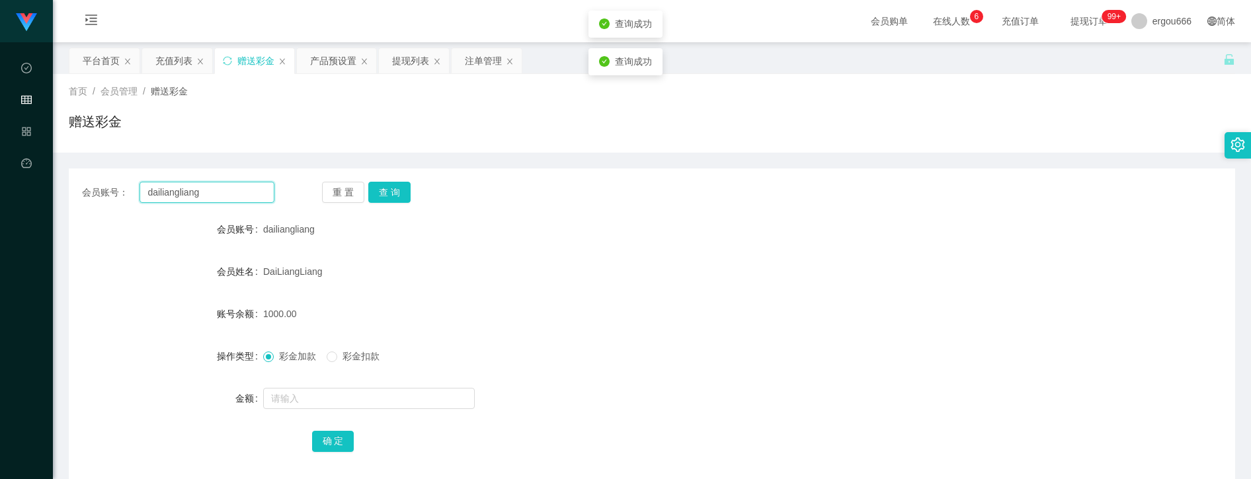
click at [252, 196] on input "dailiangliang" at bounding box center [206, 192] width 134 height 21
click at [391, 180] on div "会员账号： 重 置 查 询 会员账号 dailiangliang 会员姓名 DaiLiangLiang 账号余额 1000.00 操作类型 彩金加款 彩金扣款…" at bounding box center [652, 326] width 1166 height 315
click at [397, 170] on div "会员账号： 重 置 查 询 会员账号 dailiangliang 会员姓名 DaiLiangLiang 账号余额 1000.00 操作类型 彩金加款 彩金扣款…" at bounding box center [652, 326] width 1166 height 315
click at [397, 183] on button "查 询" at bounding box center [389, 192] width 42 height 21
click at [245, 189] on input "text" at bounding box center [206, 192] width 134 height 21
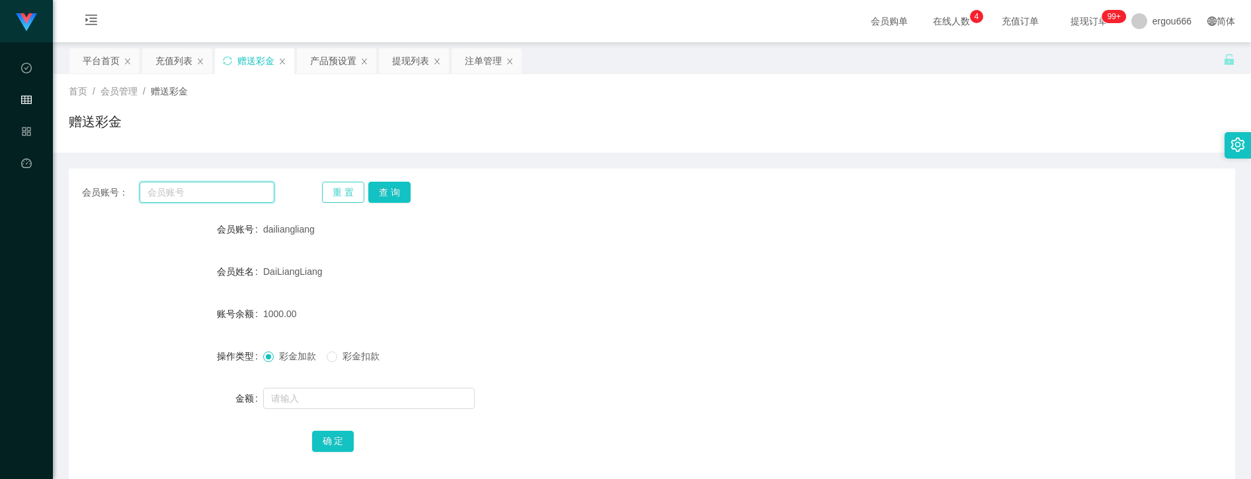
paste input "92742396"
type input "92742396"
click at [381, 194] on button "查 询" at bounding box center [389, 192] width 42 height 21
drag, startPoint x: 311, startPoint y: 387, endPoint x: 311, endPoint y: 397, distance: 10.6
click at [311, 389] on div at bounding box center [603, 398] width 680 height 26
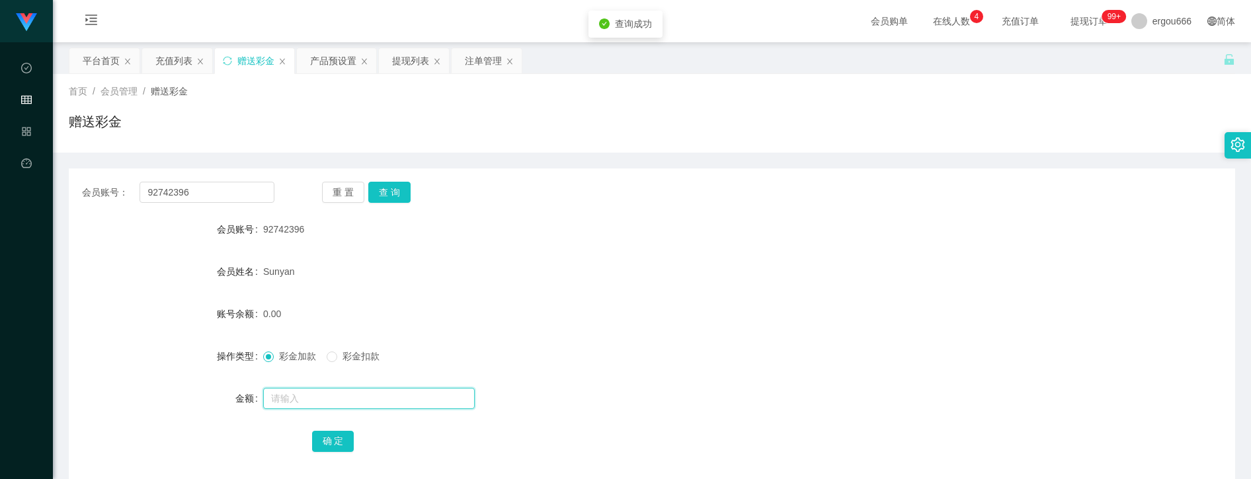
click at [311, 397] on input "text" at bounding box center [369, 398] width 212 height 21
type input "56"
click at [329, 442] on button "确 定" at bounding box center [333, 441] width 42 height 21
click at [387, 205] on div "会员账号： 92742396 重 置 查 询 会员账号 92742396 会员姓名 Sunyan 账号余额 56.00 操作类型 彩金加款 彩金扣款 金额 确…" at bounding box center [652, 326] width 1166 height 315
click at [390, 194] on button "查 询" at bounding box center [389, 192] width 42 height 21
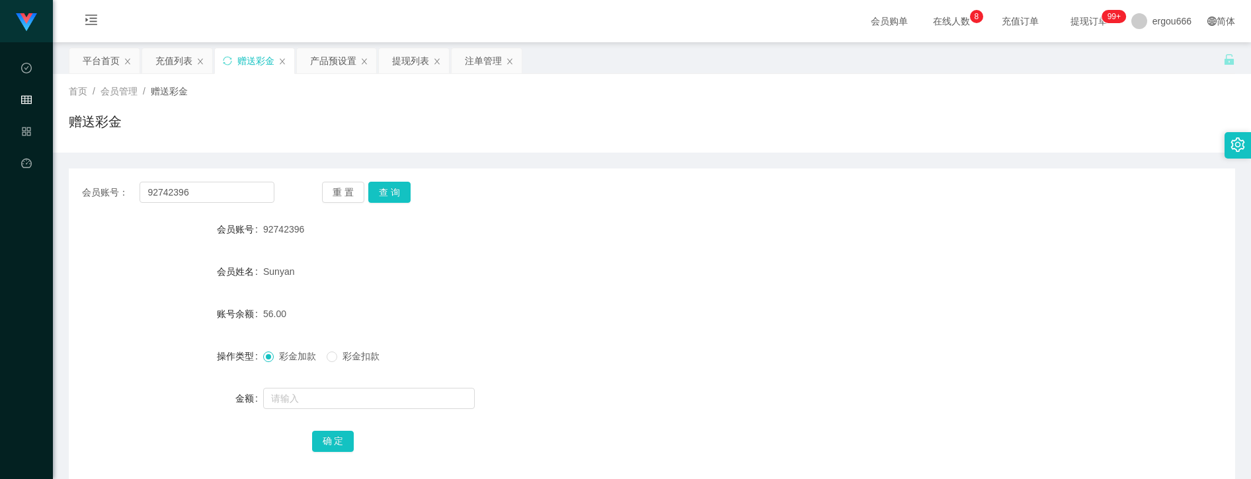
click at [241, 110] on div "首页 / 会员管理 / 赠送彩金 / 赠送彩金" at bounding box center [652, 114] width 1166 height 58
